Goal: Task Accomplishment & Management: Complete application form

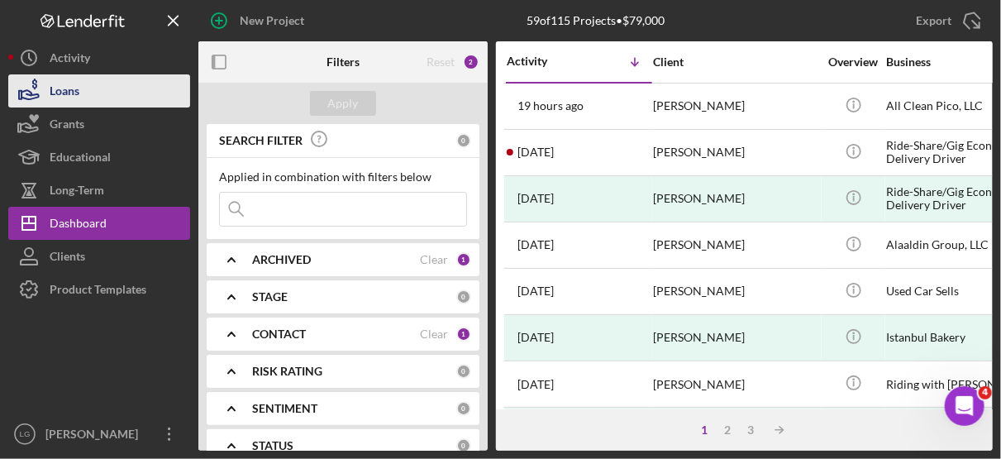
click at [88, 79] on button "Loans" at bounding box center [99, 90] width 182 height 33
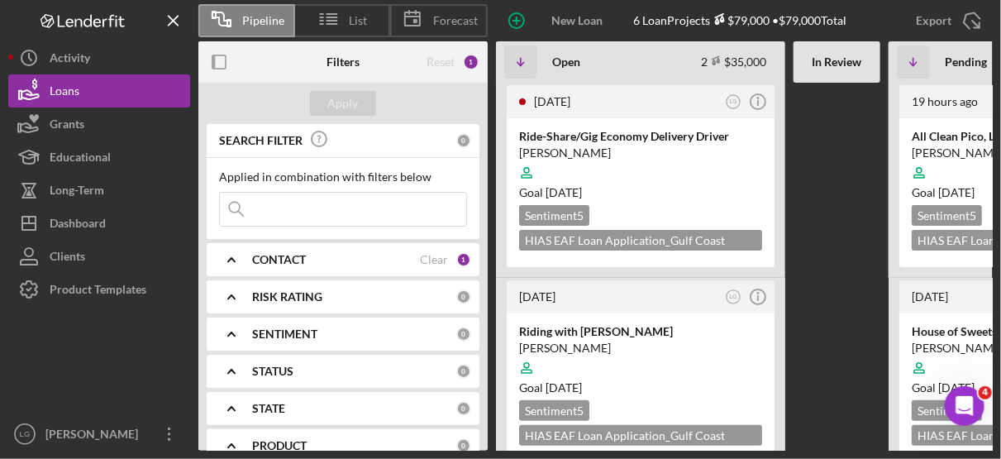
click at [845, 77] on div "In Review" at bounding box center [836, 61] width 87 height 41
click at [854, 68] on b "In Review" at bounding box center [837, 61] width 50 height 13
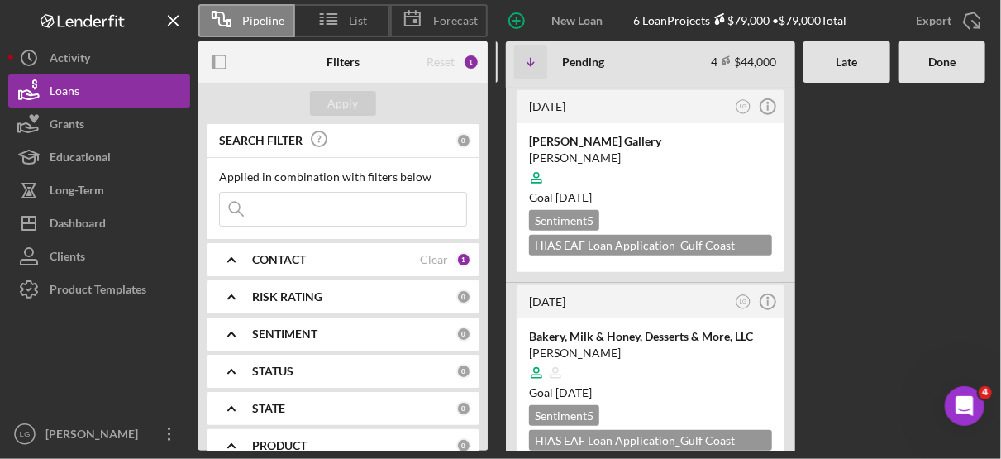
scroll to position [422, 0]
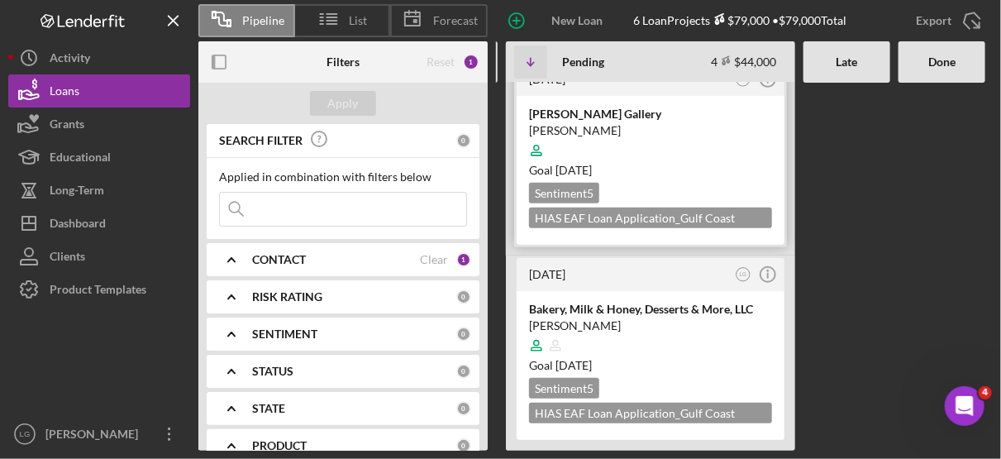
click at [738, 145] on div at bounding box center [650, 150] width 243 height 31
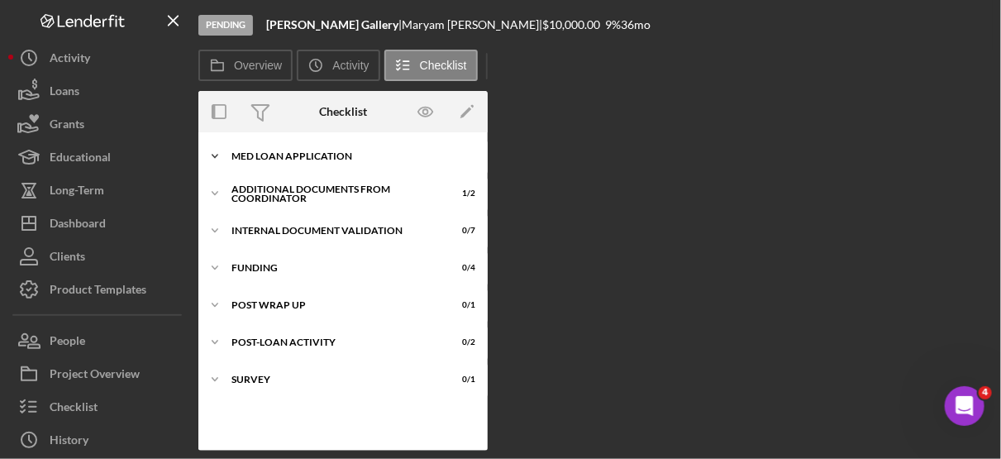
click at [328, 153] on div "MED Loan Application" at bounding box center [349, 156] width 236 height 10
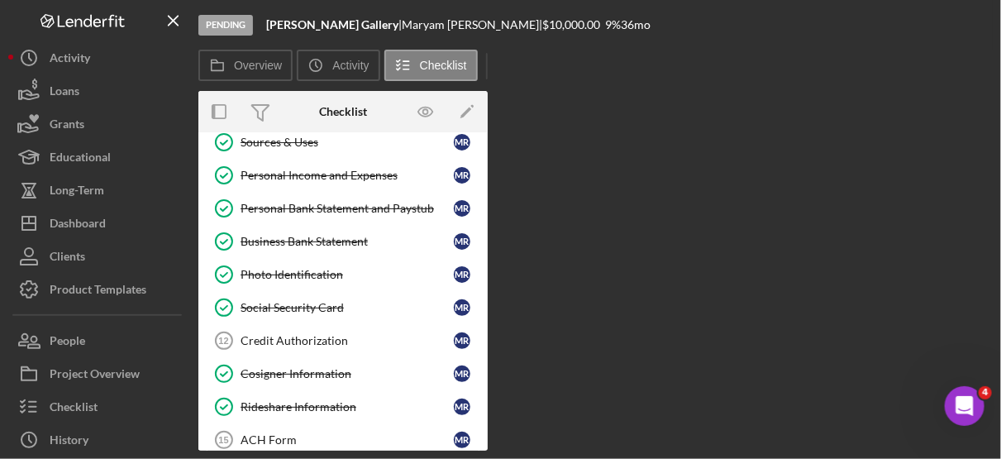
scroll to position [215, 0]
click at [320, 333] on div "Credit Authorization" at bounding box center [347, 339] width 213 height 13
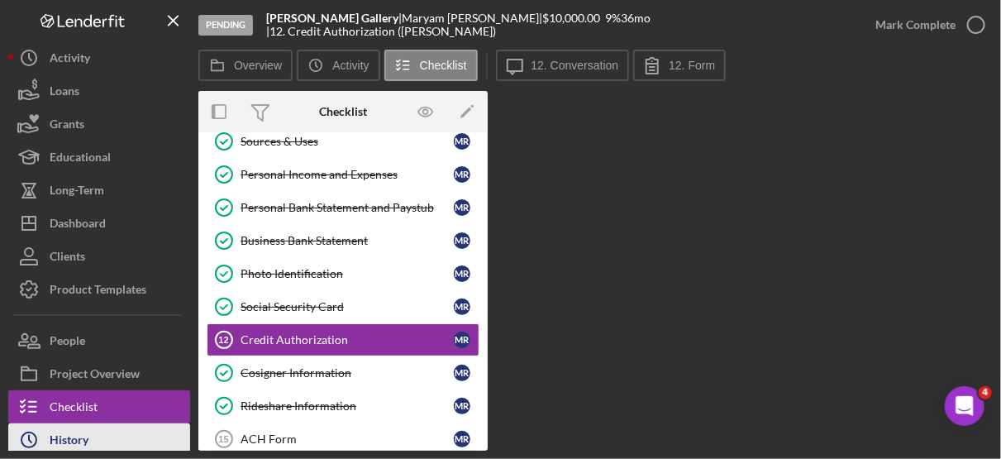
scroll to position [104, 0]
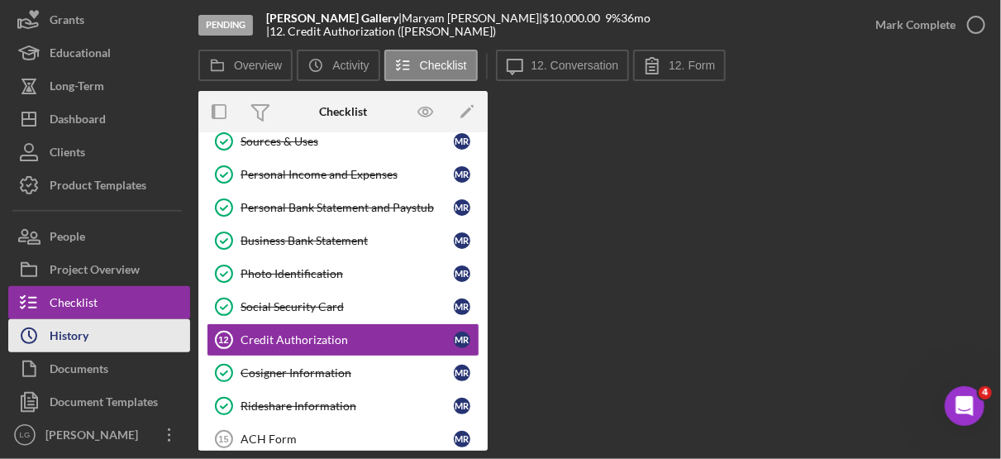
click at [100, 336] on button "Icon/History History" at bounding box center [99, 335] width 182 height 33
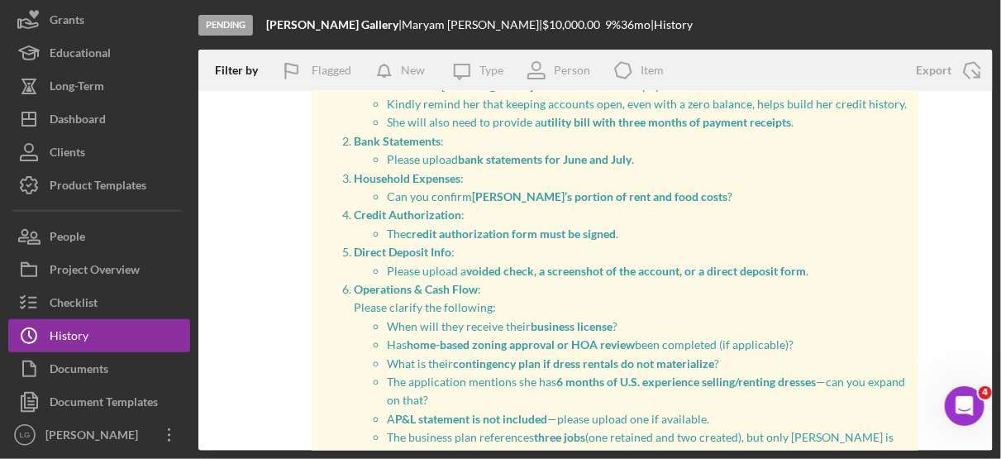
scroll to position [331, 0]
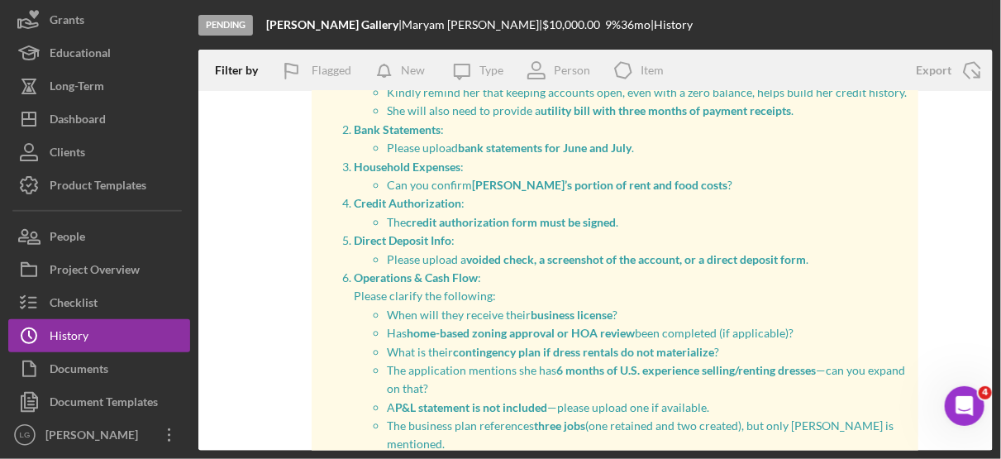
click at [874, 337] on p "Has home-based zoning approval or HOA review been completed (if applicable)?" at bounding box center [648, 333] width 523 height 18
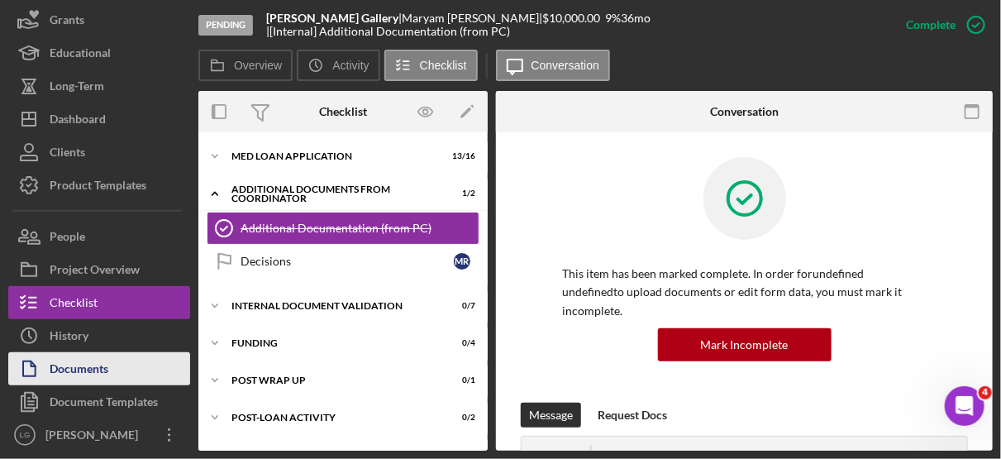
click at [92, 353] on div "Documents" at bounding box center [79, 370] width 59 height 37
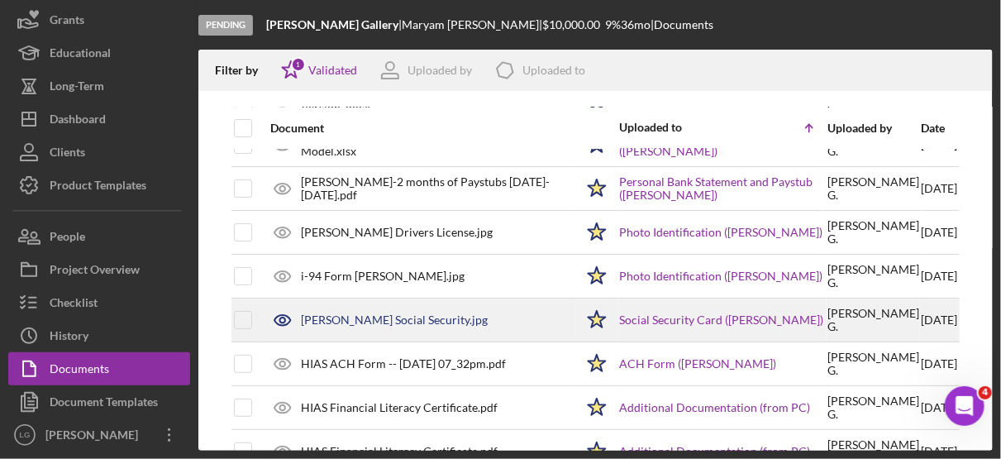
scroll to position [149, 0]
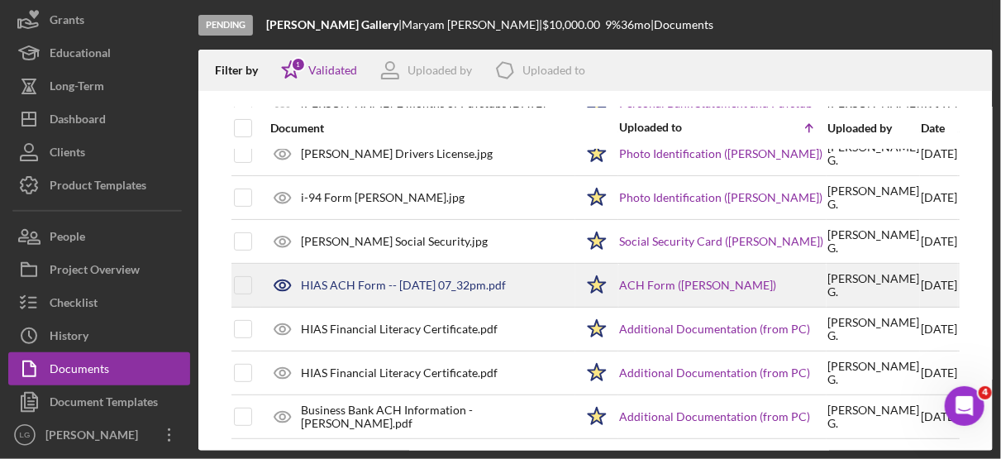
click at [386, 279] on div "HIAS ACH Form -- [DATE] 07_32pm.pdf" at bounding box center [403, 285] width 205 height 13
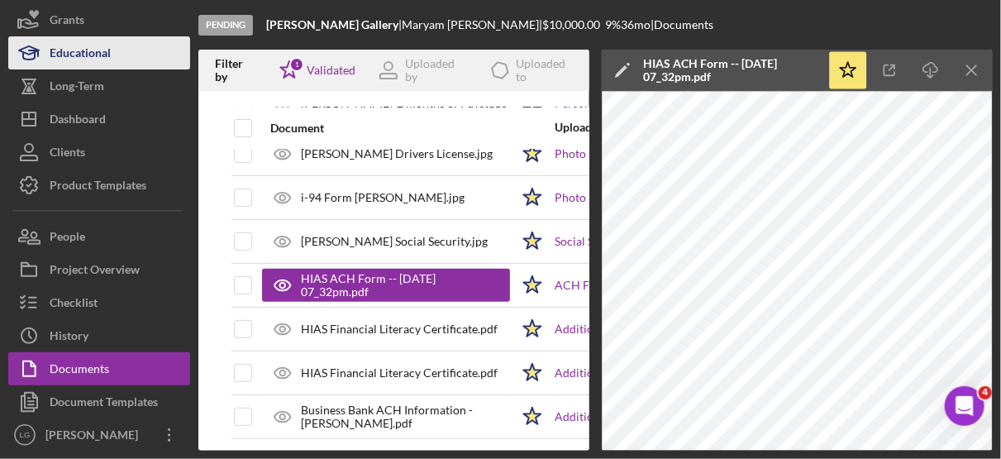
click at [103, 48] on div "Educational" at bounding box center [80, 54] width 61 height 37
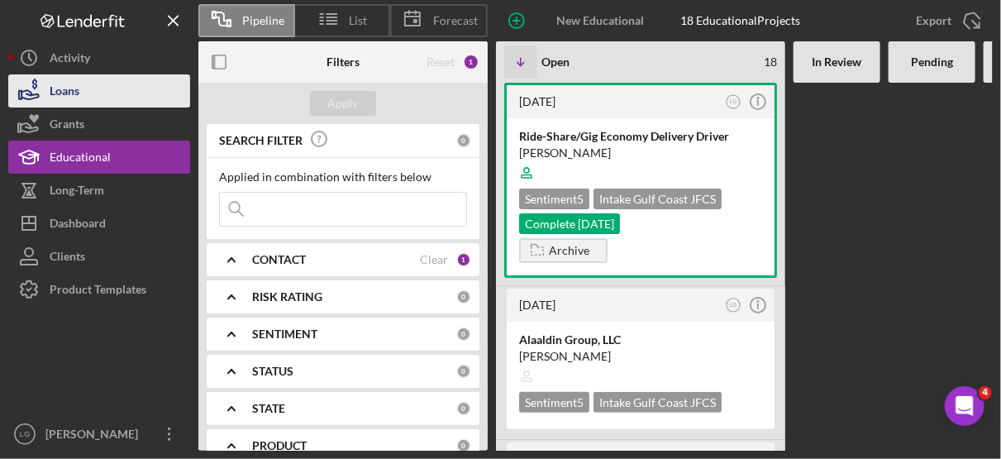
click at [75, 93] on div "Loans" at bounding box center [65, 92] width 30 height 37
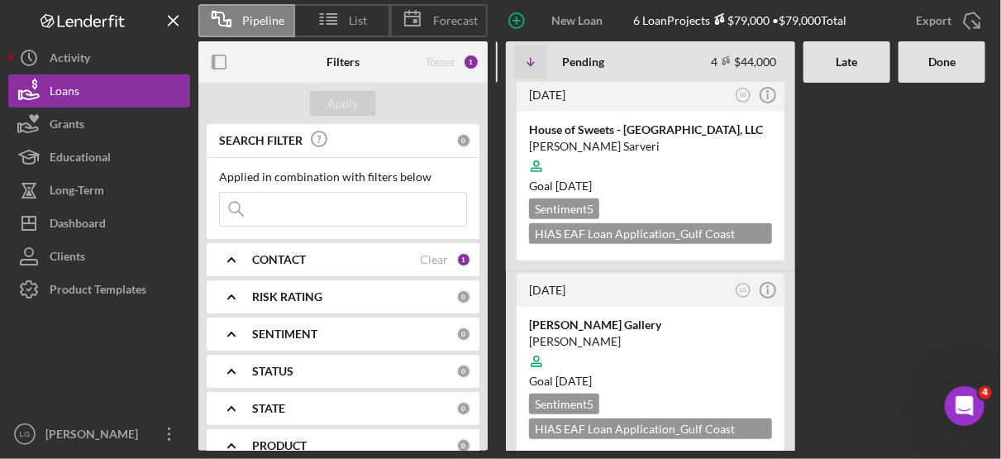
scroll to position [422, 0]
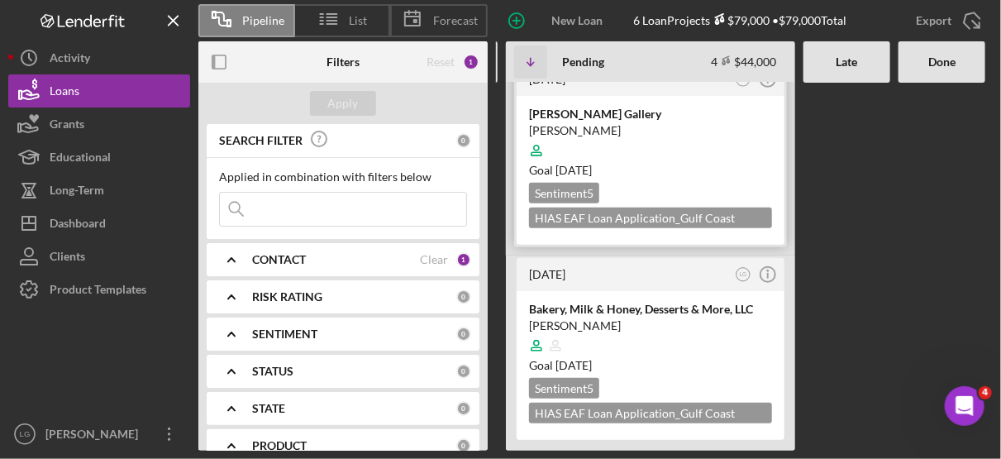
click at [691, 162] on div "Goal [DATE]" at bounding box center [650, 170] width 243 height 17
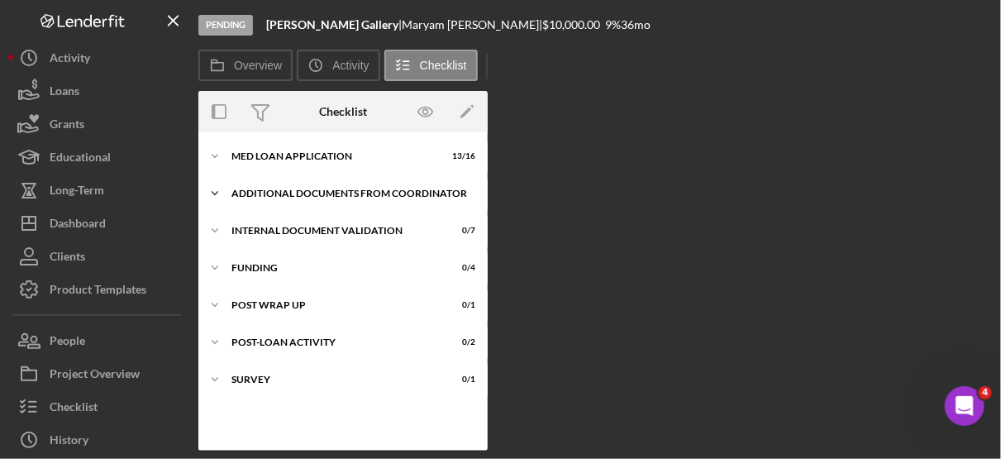
click at [271, 190] on div "Additional Documents from Coordinator" at bounding box center [349, 193] width 236 height 10
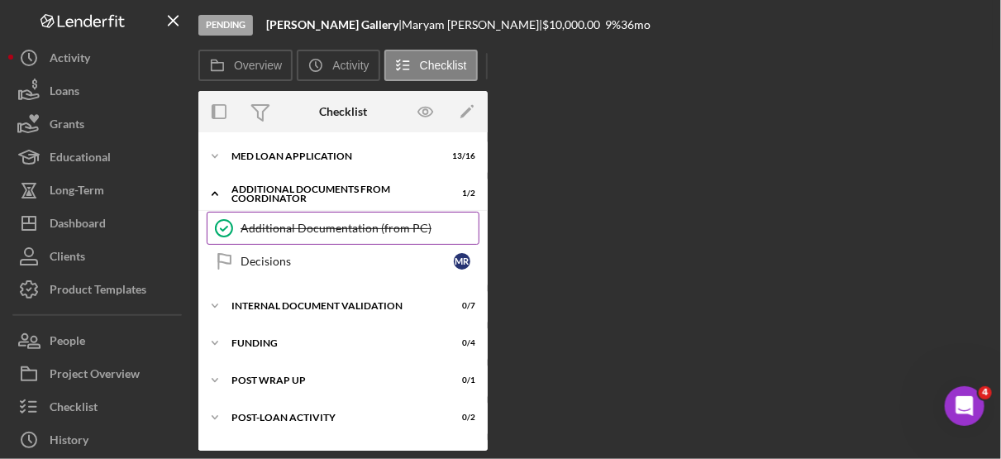
click at [293, 227] on div "Additional Documentation (from PC)" at bounding box center [360, 228] width 238 height 13
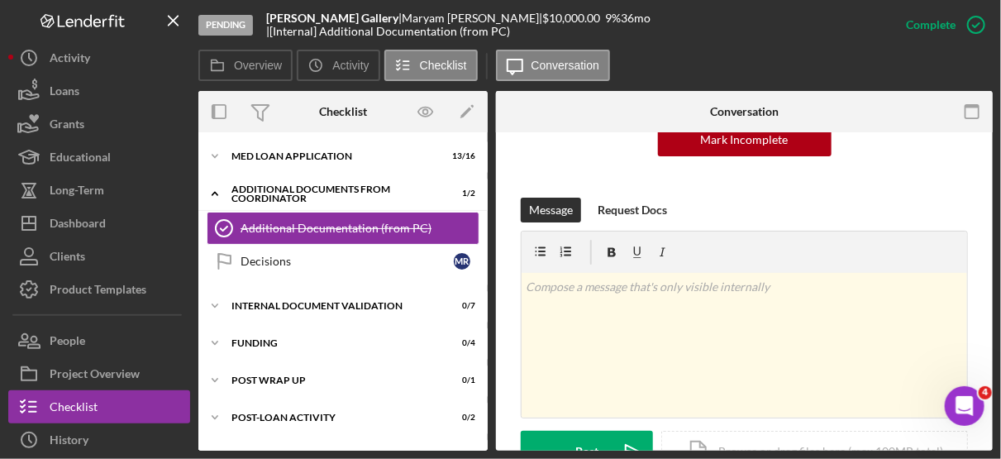
scroll to position [212, 0]
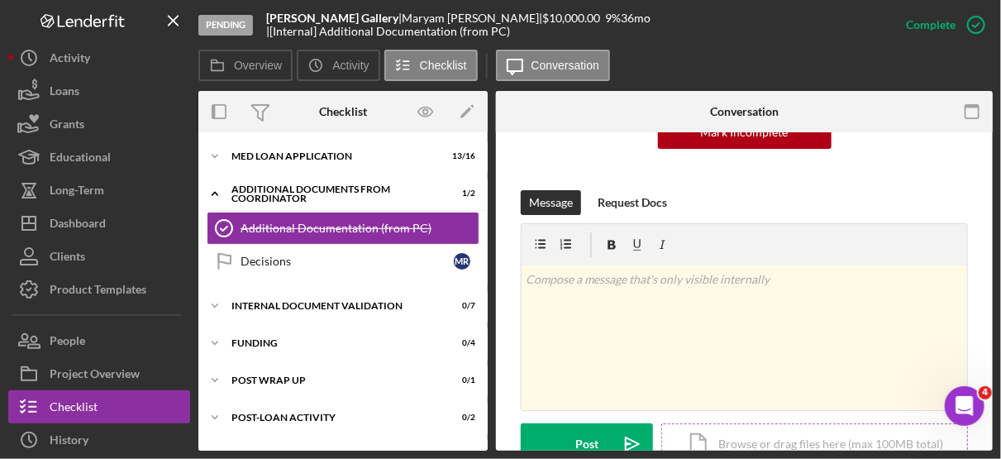
click at [794, 423] on div "Icon/Document Browse or drag files here (max 100MB total) Tap to choose files o…" at bounding box center [814, 443] width 307 height 41
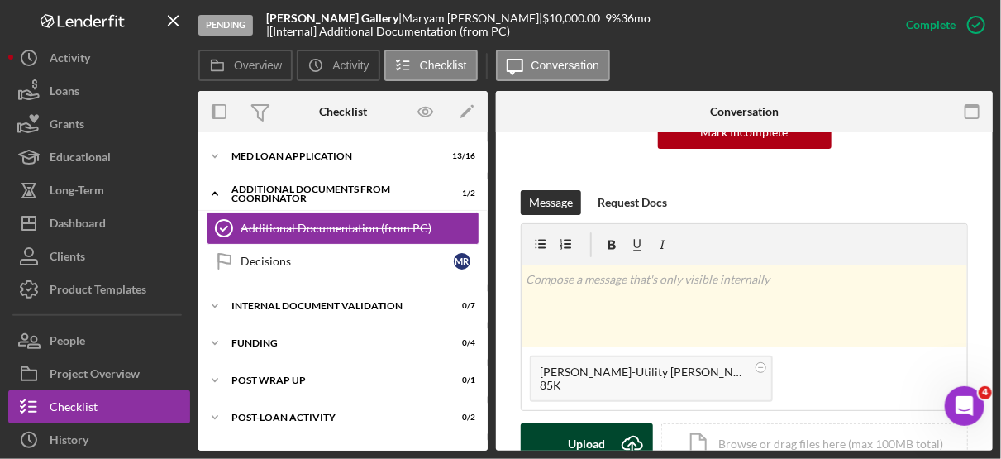
click at [597, 425] on div "Upload" at bounding box center [587, 443] width 37 height 41
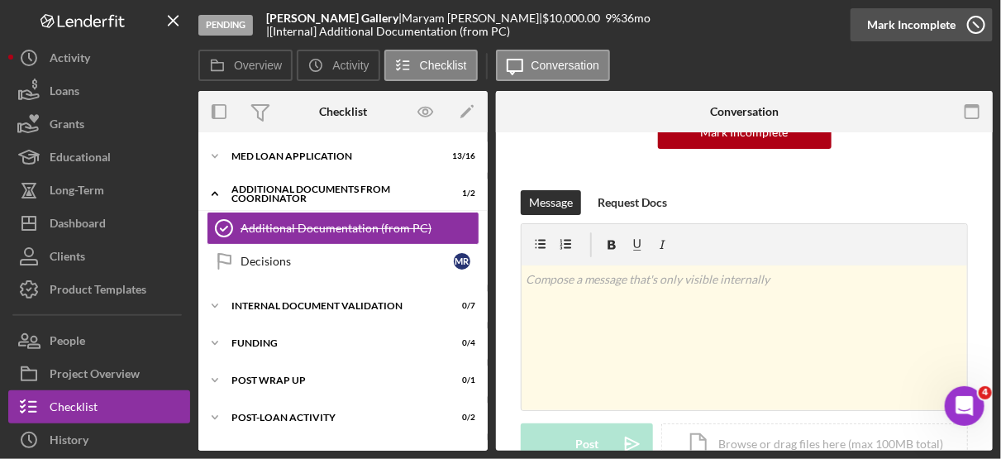
click at [972, 21] on icon "button" at bounding box center [975, 24] width 41 height 41
